Goal: Task Accomplishment & Management: Use online tool/utility

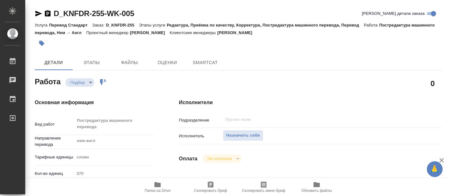
type textarea "x"
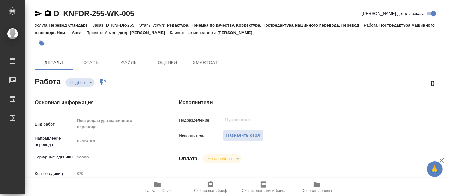
type textarea "x"
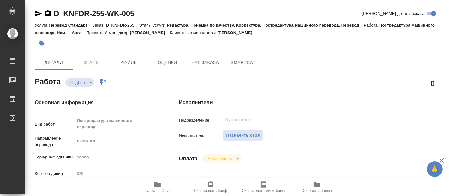
type textarea "x"
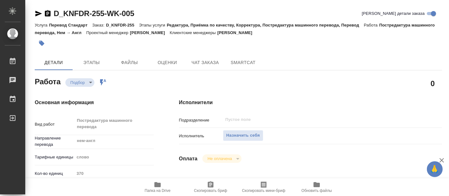
type textarea "x"
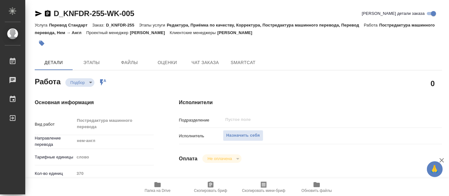
type textarea "x"
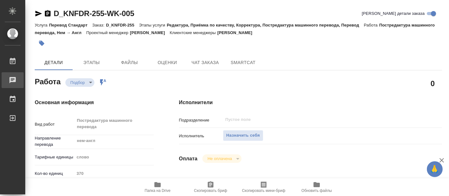
type textarea "x"
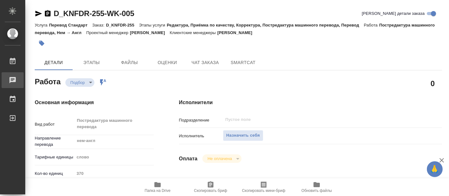
type textarea "x"
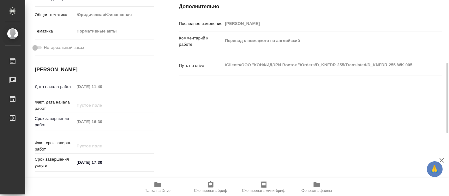
scroll to position [210, 0]
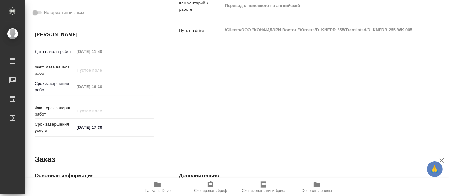
click at [157, 185] on icon "button" at bounding box center [157, 184] width 6 height 5
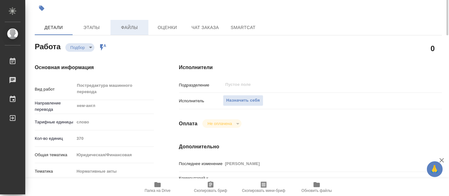
scroll to position [0, 0]
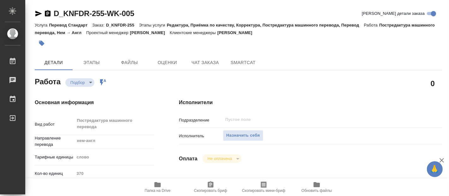
type textarea "x"
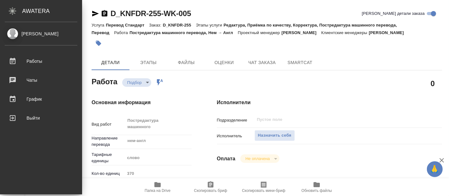
type textarea "x"
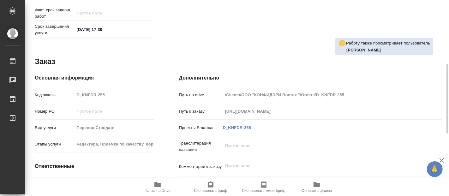
scroll to position [356, 0]
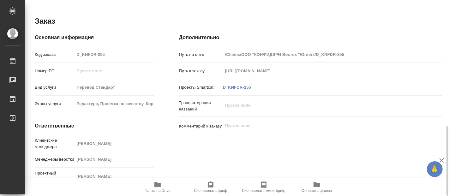
click at [361, 34] on h4 "Дополнительно" at bounding box center [310, 38] width 263 height 8
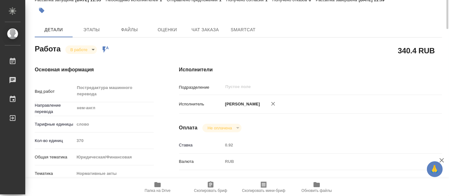
scroll to position [0, 0]
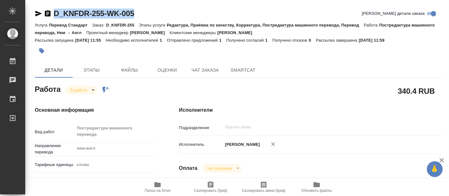
drag, startPoint x: 133, startPoint y: 10, endPoint x: 54, endPoint y: 10, distance: 78.6
copy link "D_KNFDR-255-WK-005"
